Goal: Task Accomplishment & Management: Use online tool/utility

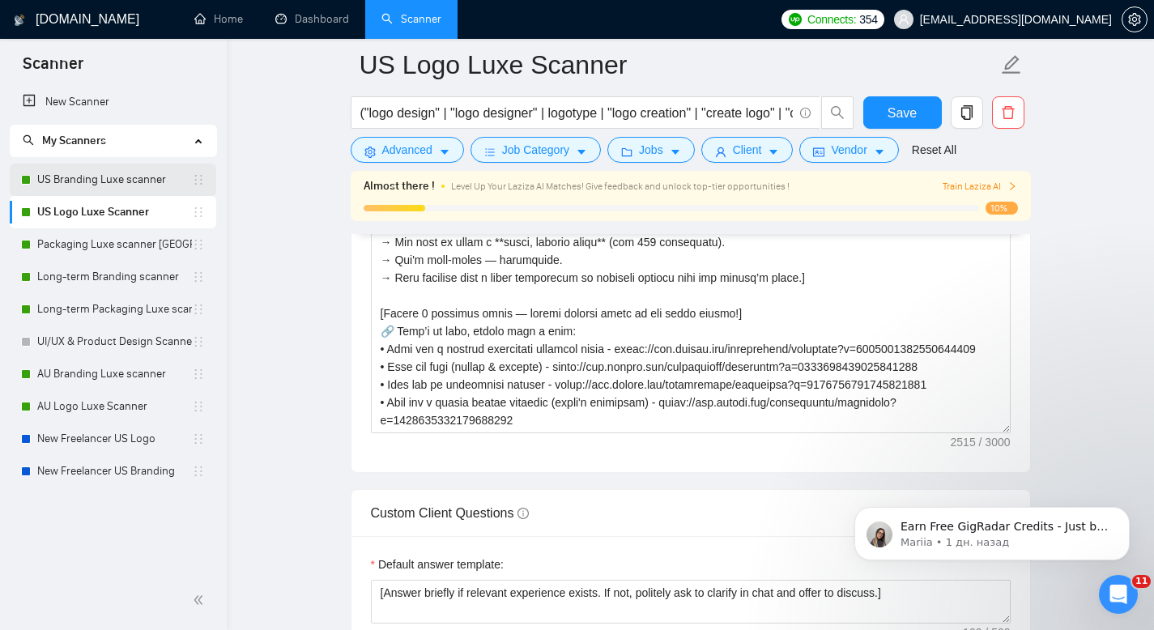
scroll to position [143, 0]
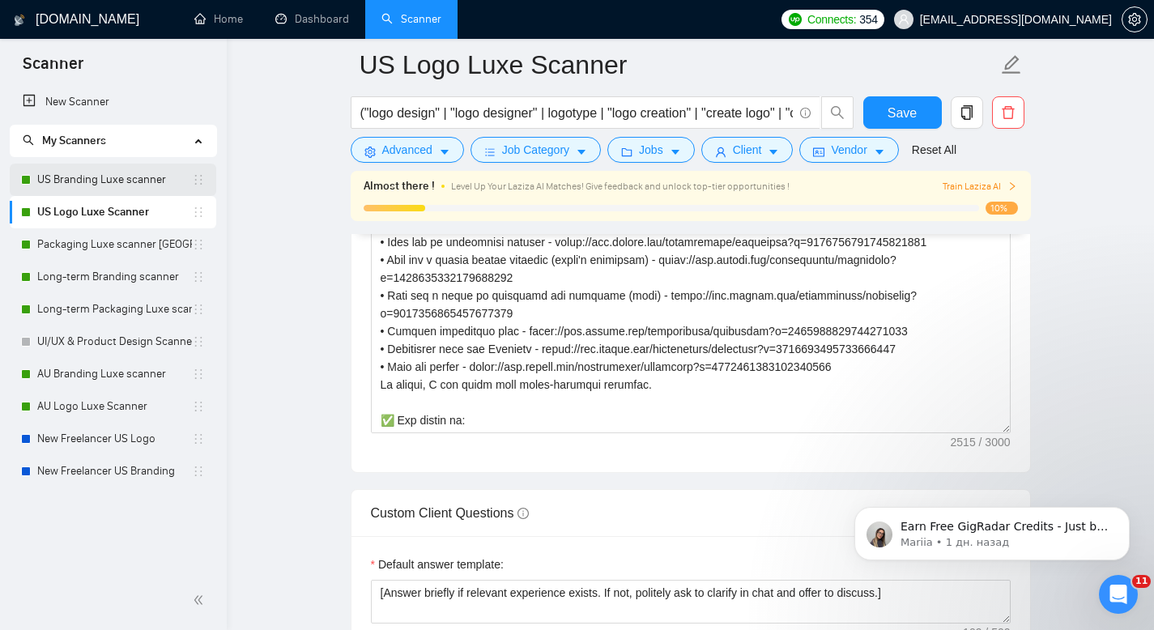
click at [126, 181] on link "US Branding Luxe scanner" at bounding box center [114, 180] width 155 height 32
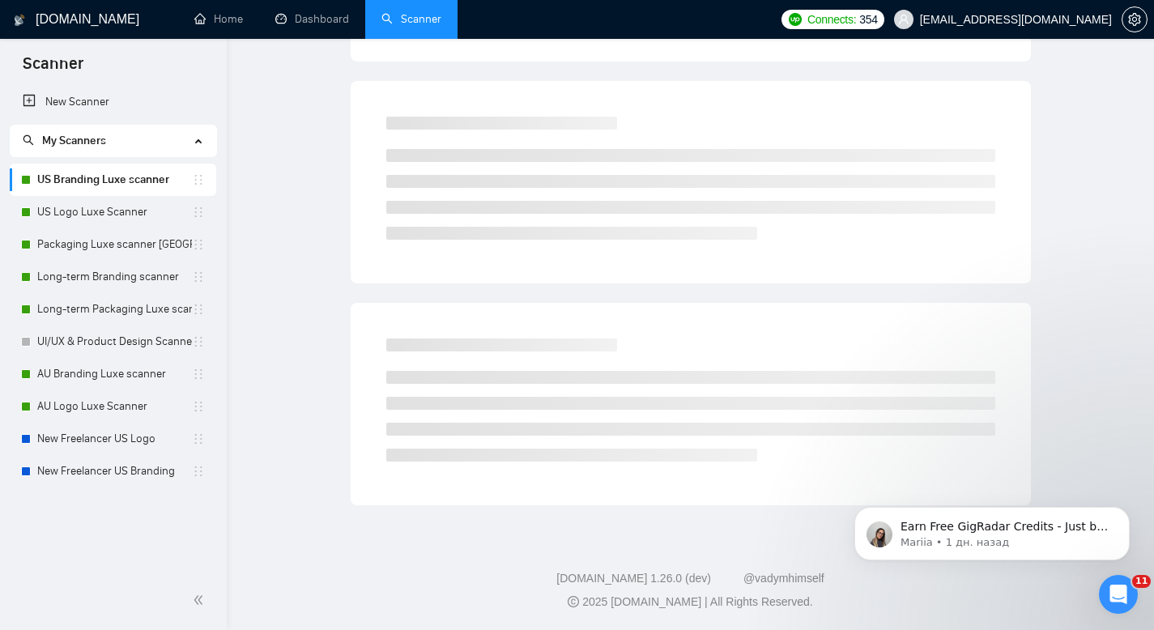
scroll to position [11, 0]
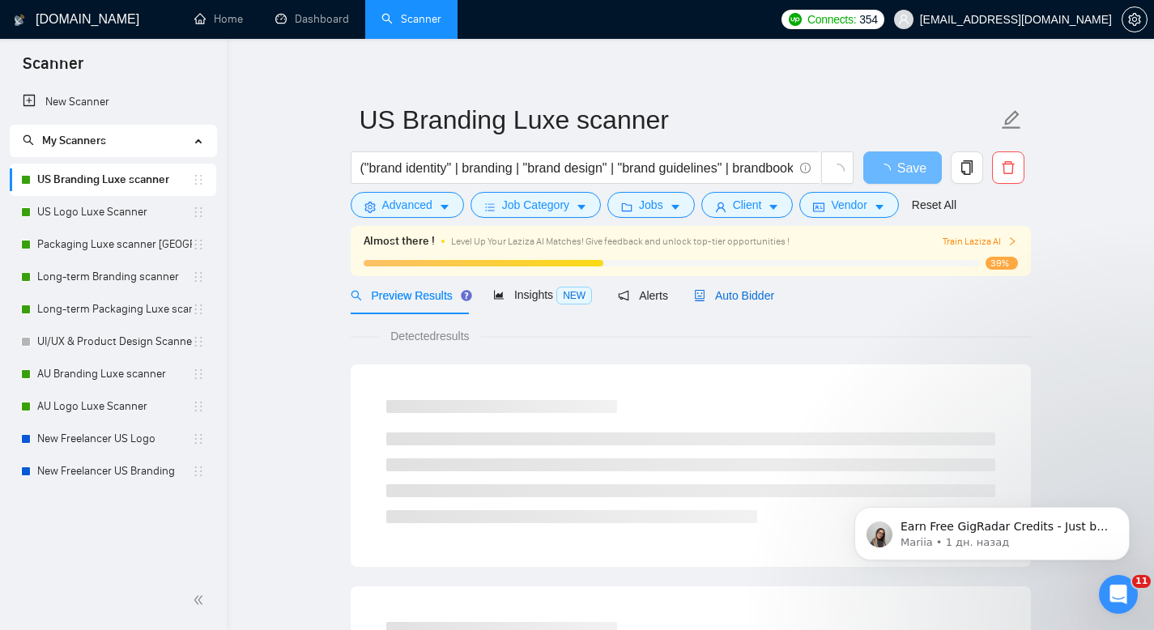
click at [759, 296] on span "Auto Bidder" at bounding box center [734, 295] width 80 height 13
